Goal: Transaction & Acquisition: Subscribe to service/newsletter

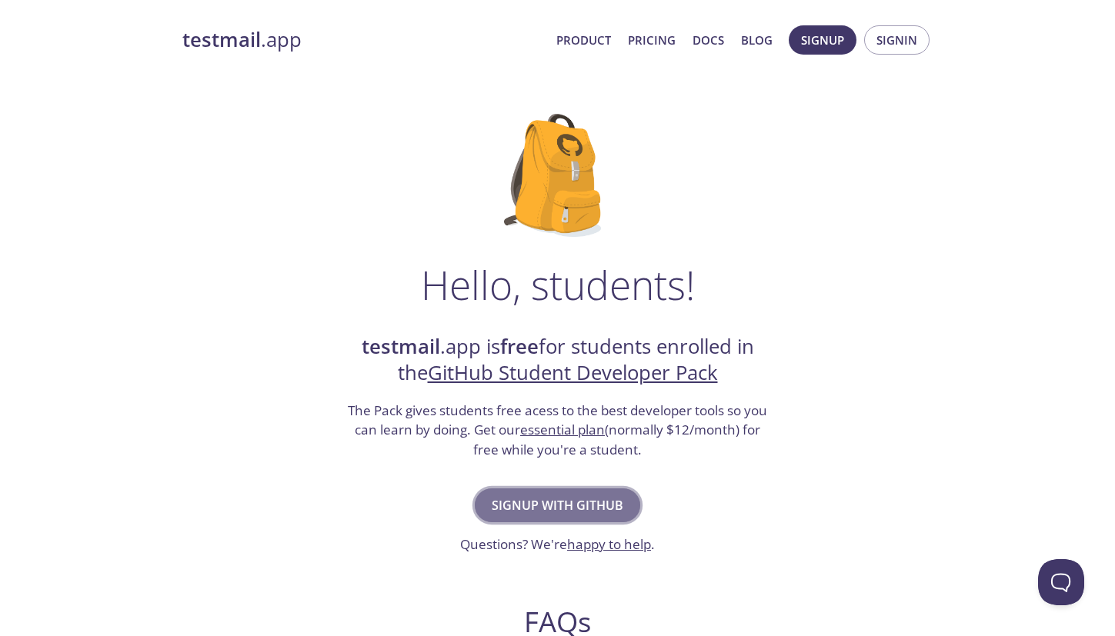
click at [529, 509] on span "Signup with GitHub" at bounding box center [558, 506] width 132 height 22
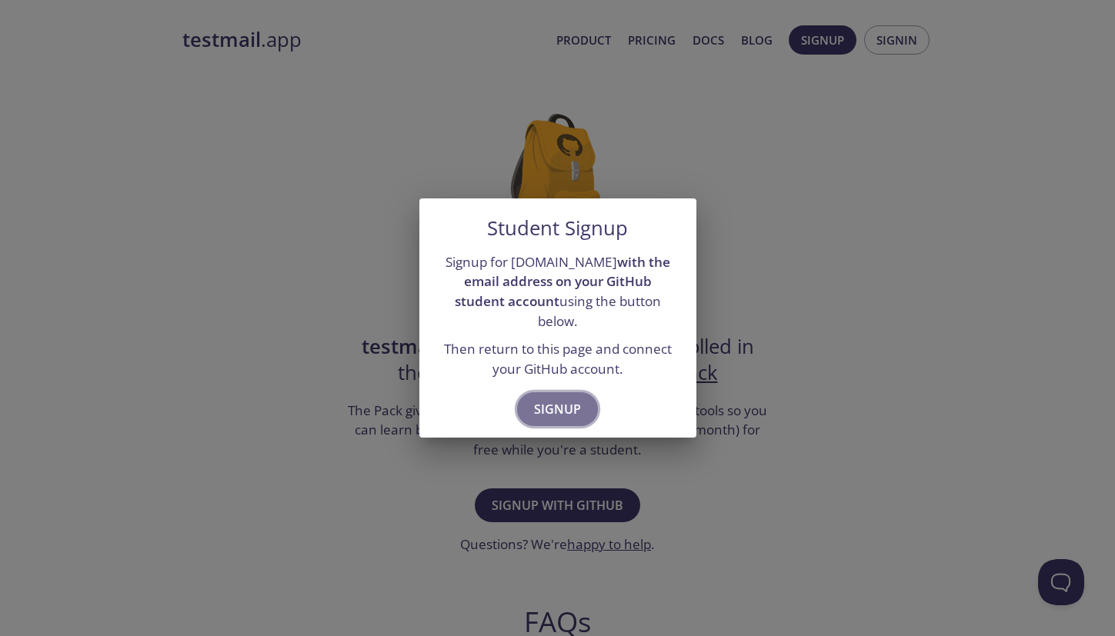
click at [546, 412] on button "Signup" at bounding box center [557, 409] width 81 height 34
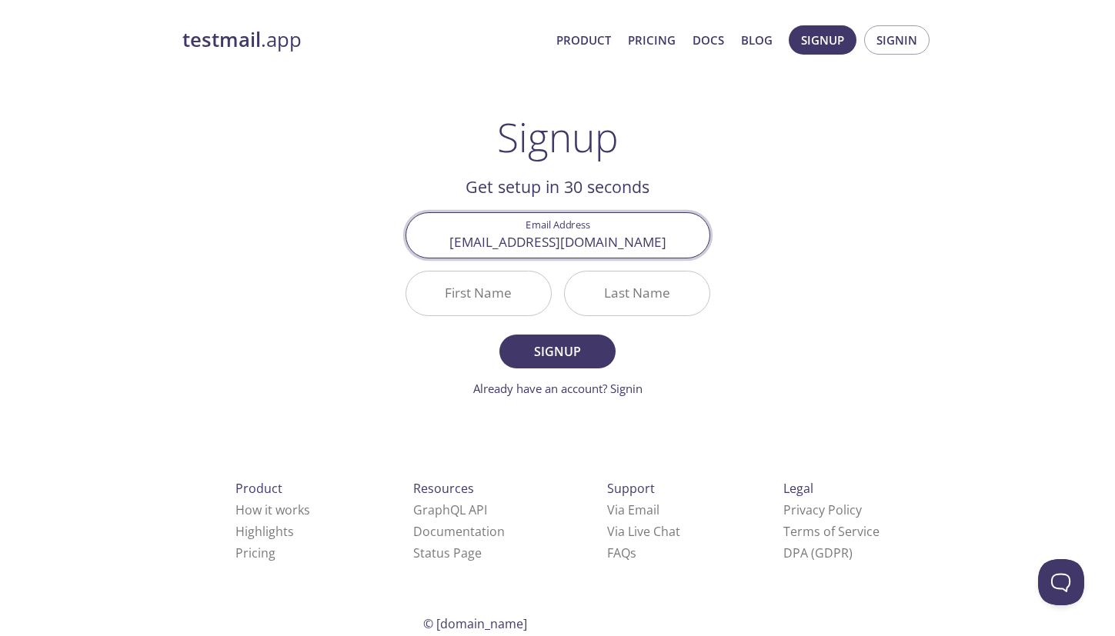
type input "[EMAIL_ADDRESS][DOMAIN_NAME]"
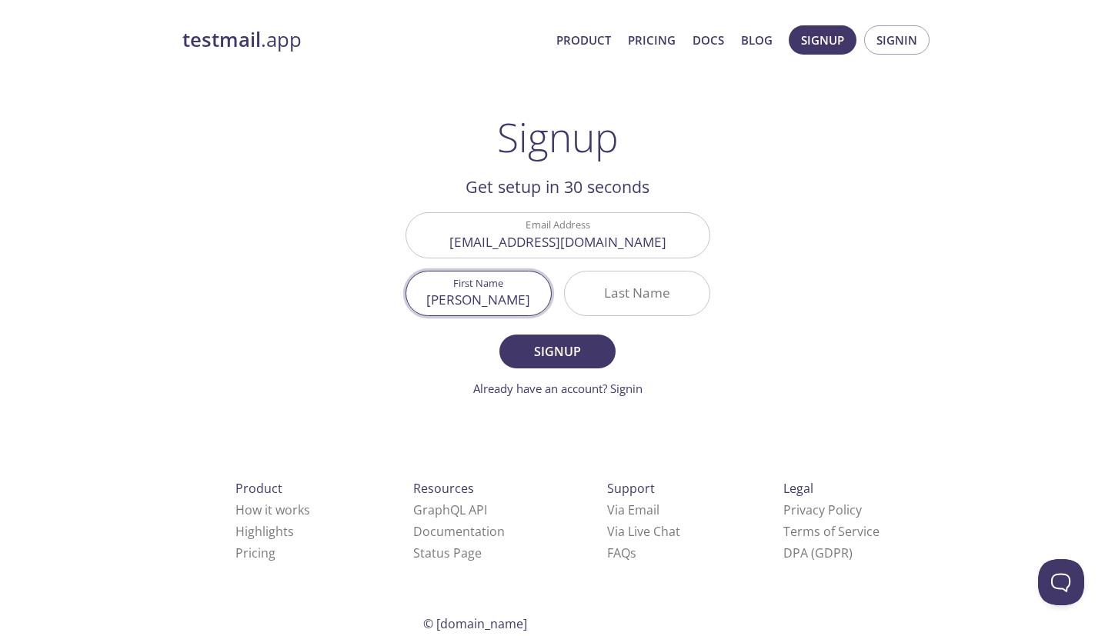
type input "[PERSON_NAME]"
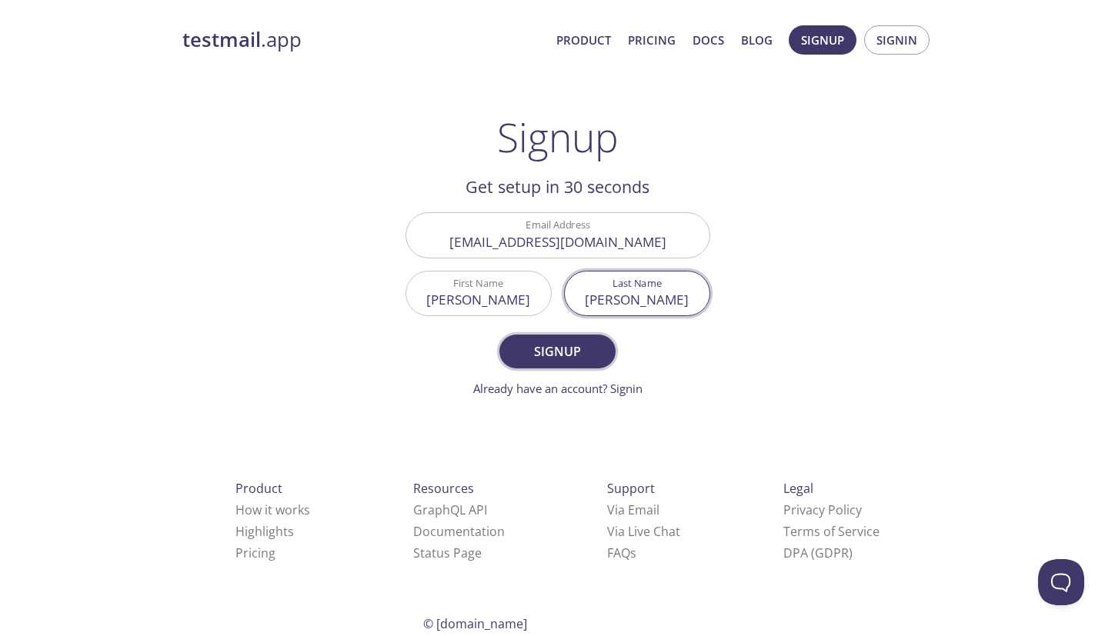
type input "[PERSON_NAME]"
click at [539, 352] on span "Signup" at bounding box center [557, 352] width 82 height 22
